Goal: Complete application form

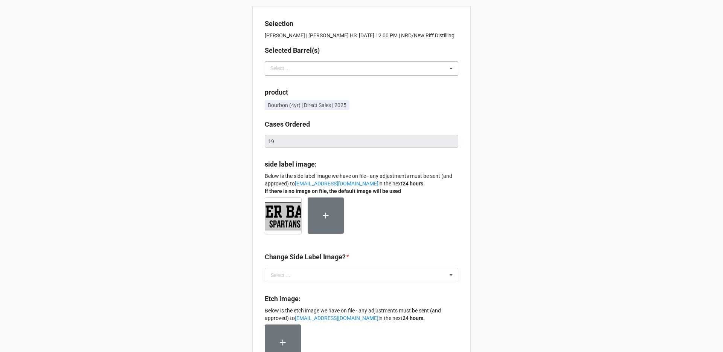
click at [428, 69] on div "Select ... No results found." at bounding box center [362, 68] width 194 height 14
click at [546, 38] on div "Selection [PERSON_NAME] | [PERSON_NAME] HS: [DATE] 12:00 PM | NRD/New Riff Dist…" at bounding box center [361, 305] width 723 height 610
click at [428, 66] on div "Select ... 30461 32954 32955 34651 35869" at bounding box center [362, 68] width 194 height 14
click at [554, 58] on div "Selection [PERSON_NAME] | [PERSON_NAME] HS: [DATE] 12:00 PM | NRD/New Riff Dist…" at bounding box center [361, 305] width 723 height 610
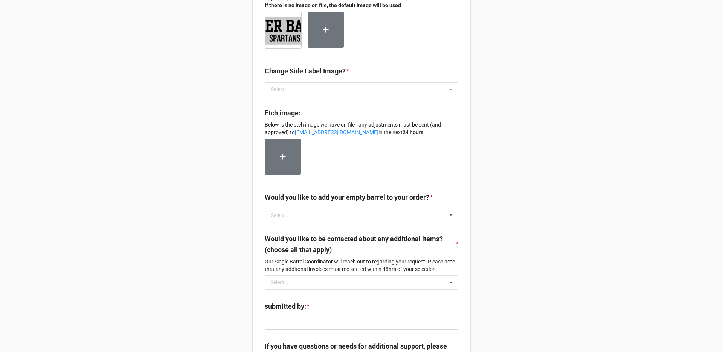
scroll to position [258, 0]
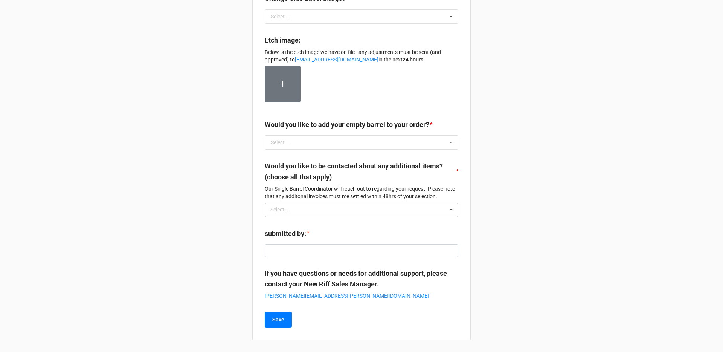
click at [446, 207] on icon at bounding box center [451, 210] width 11 height 14
click at [475, 194] on div "Selection [PERSON_NAME] | [PERSON_NAME] HS: [DATE] 12:00 PM | NRD/New Riff Dist…" at bounding box center [361, 47] width 723 height 610
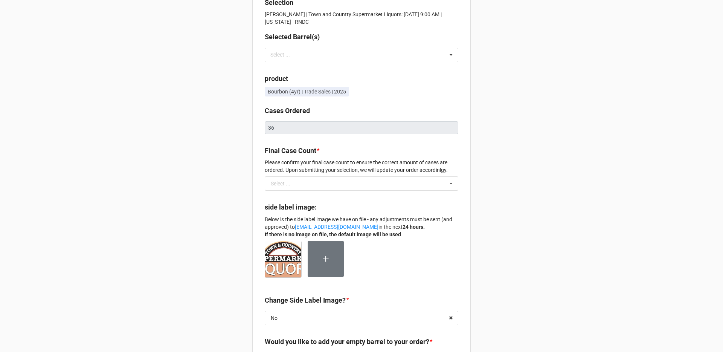
scroll to position [28, 0]
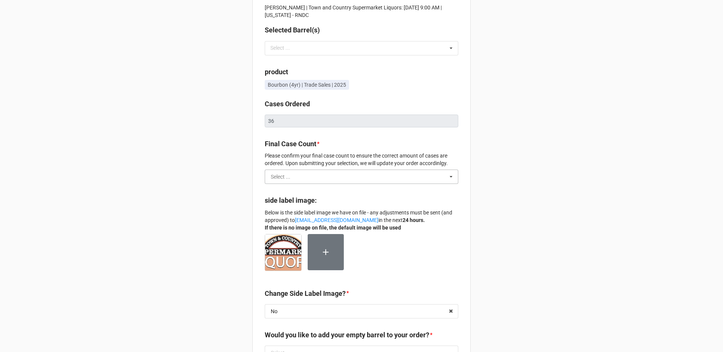
click at [352, 170] on input "text" at bounding box center [362, 177] width 193 height 14
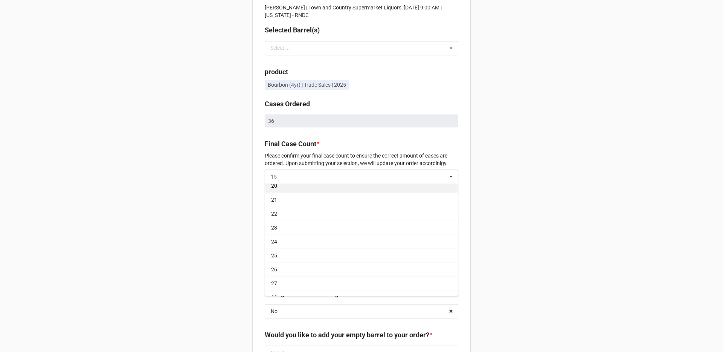
scroll to position [194, 0]
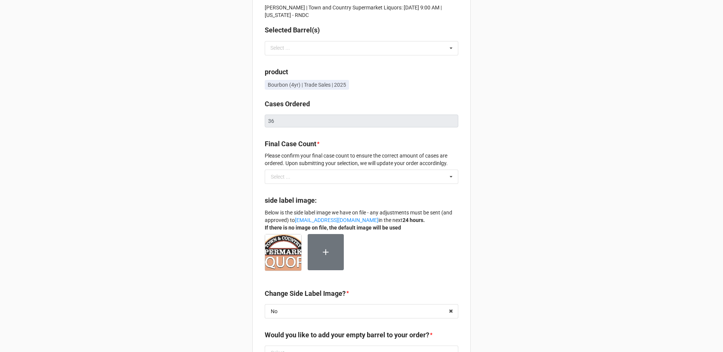
click at [531, 180] on div "Selection Cory Talich | Town and Country Supermarket Liquors: 10/09/25 @ 9:00 A…" at bounding box center [361, 275] width 723 height 607
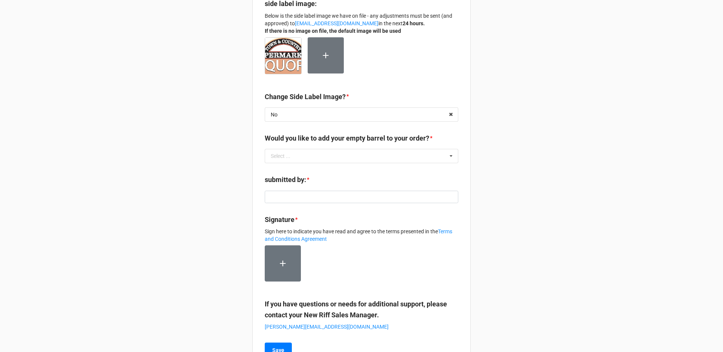
scroll to position [223, 0]
